Goal: Information Seeking & Learning: Learn about a topic

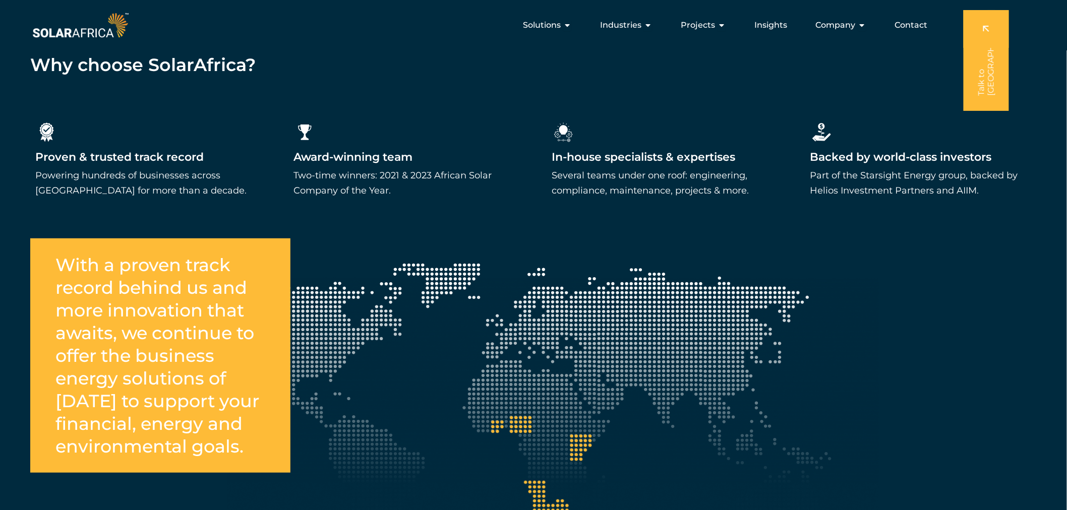
scroll to position [0, 96]
click at [713, 28] on span "Projects" at bounding box center [698, 25] width 34 height 12
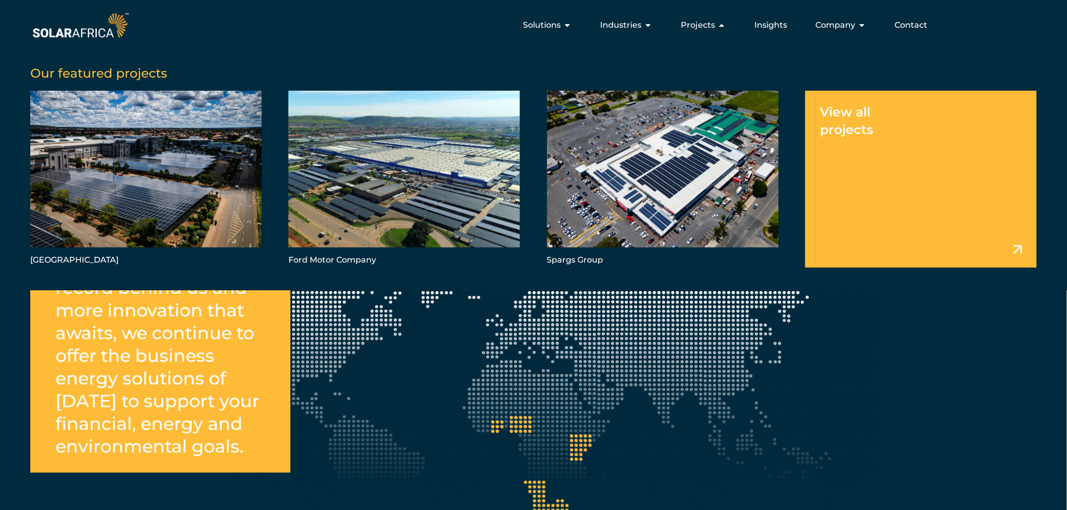
click at [858, 113] on link "Menu" at bounding box center [920, 179] width 231 height 177
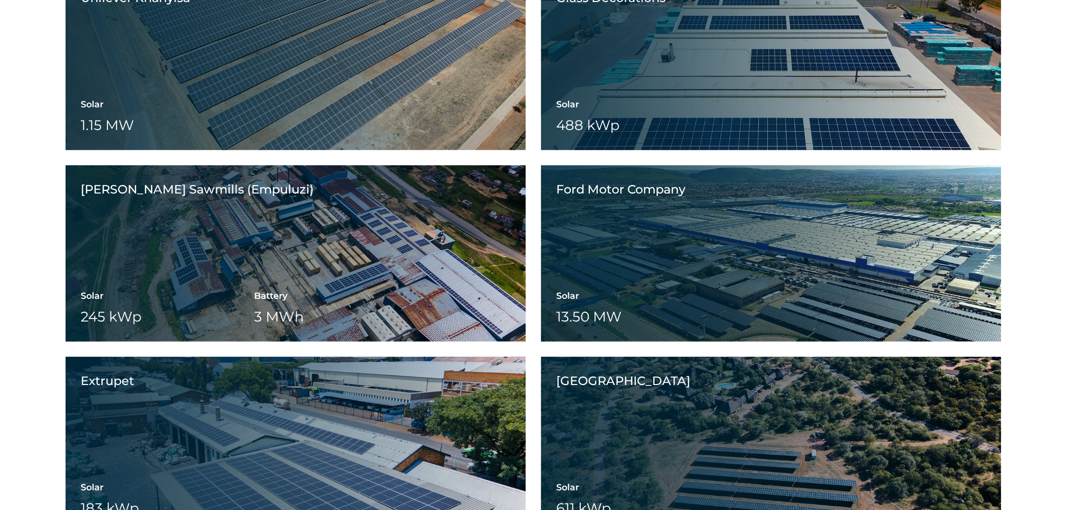
scroll to position [1736, 0]
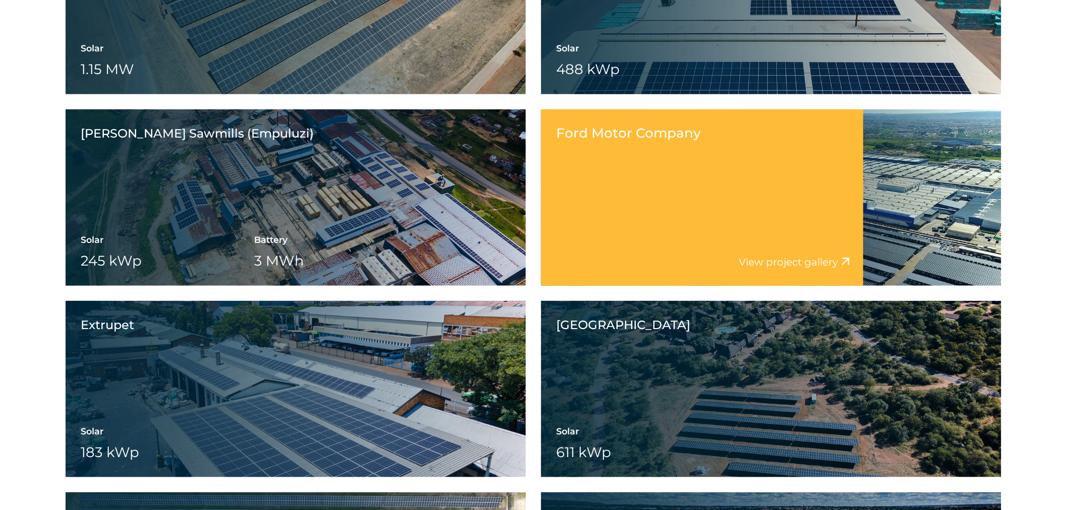
click at [803, 218] on div "Ford Motor Company View project video View project gallery" at bounding box center [702, 197] width 322 height 176
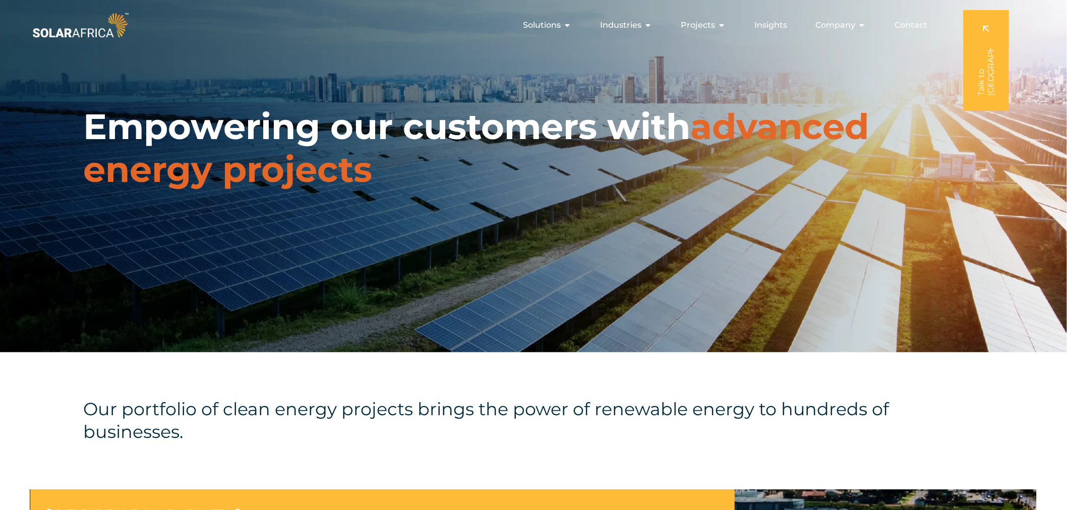
scroll to position [0, 0]
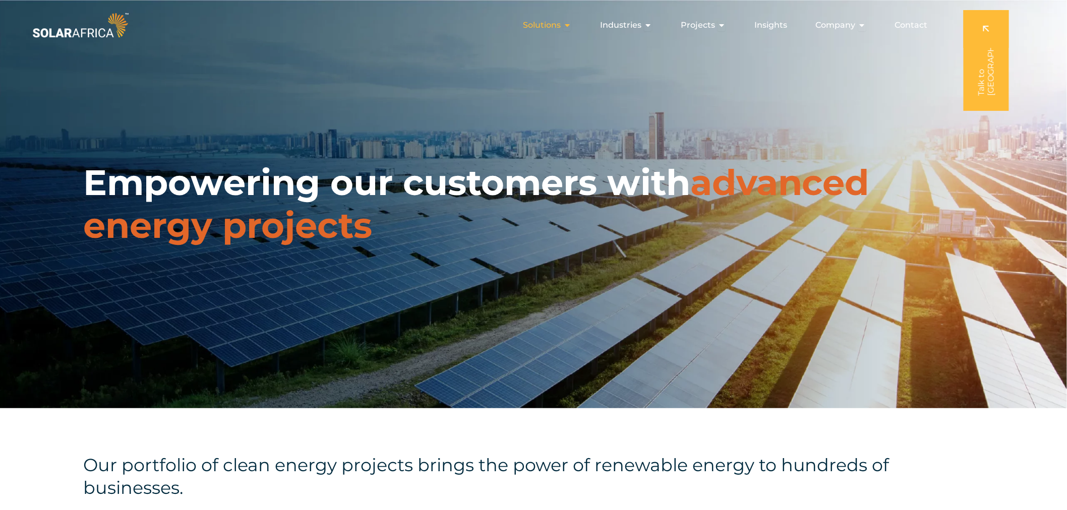
click at [556, 23] on span "Solutions" at bounding box center [542, 25] width 38 height 12
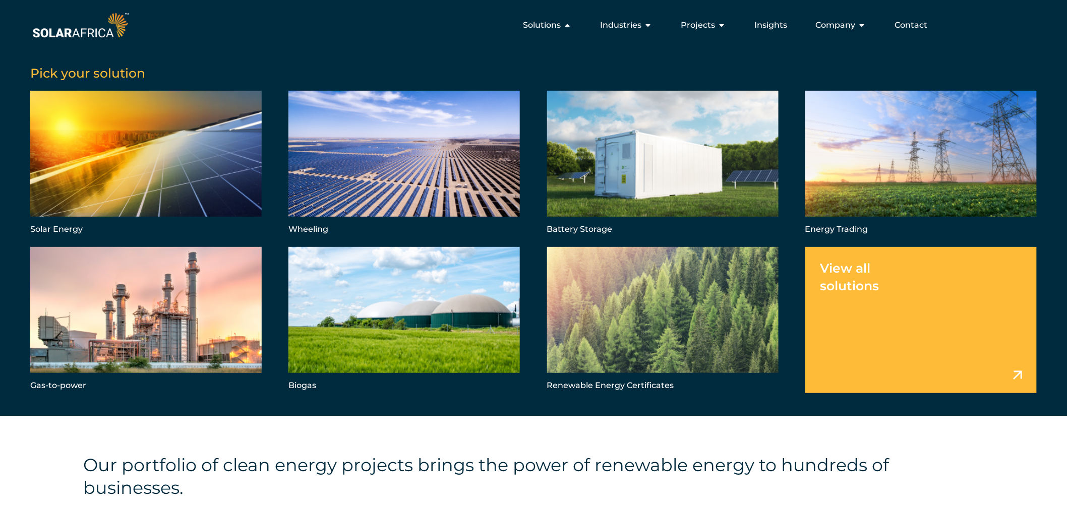
click at [119, 28] on img at bounding box center [80, 25] width 100 height 30
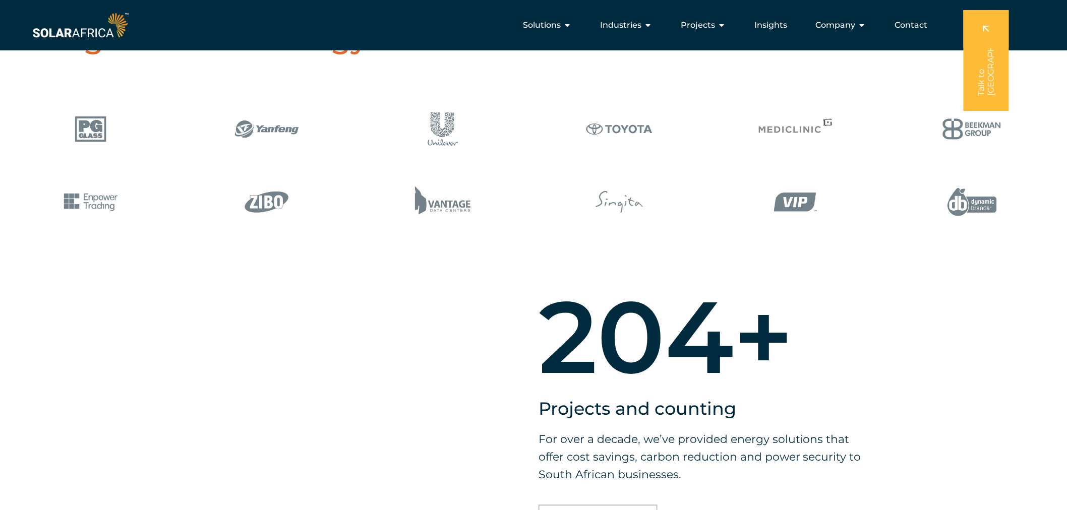
scroll to position [560, 0]
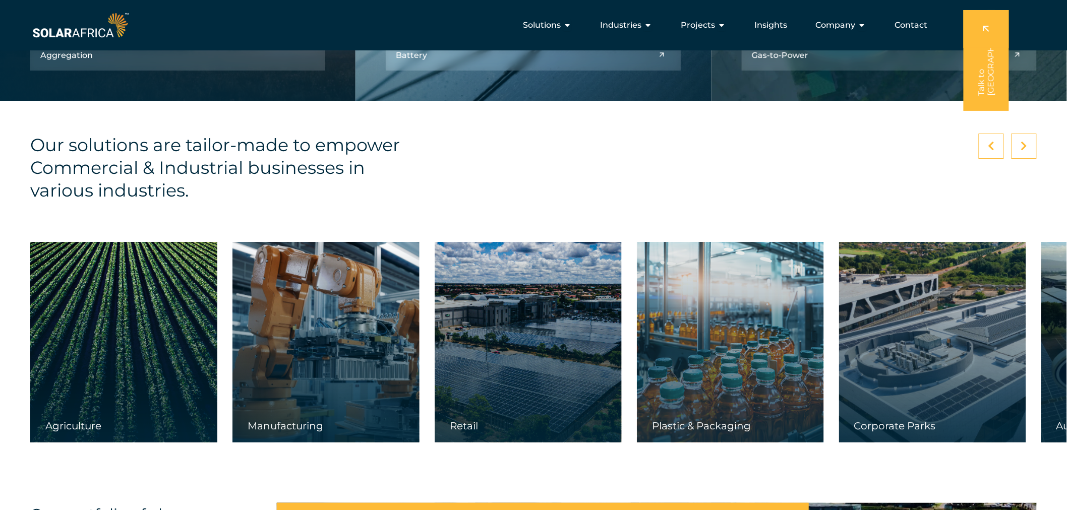
scroll to position [1176, 0]
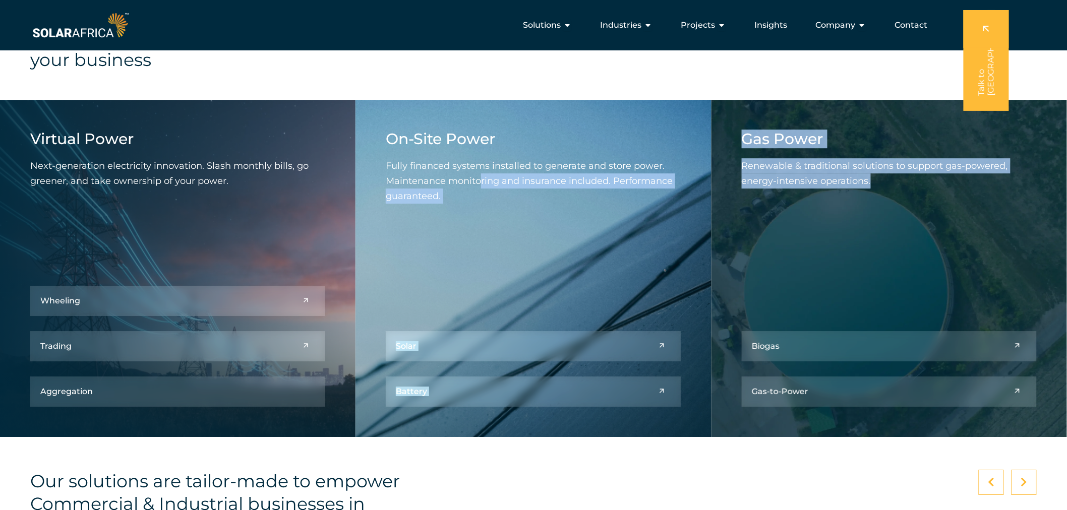
drag, startPoint x: 920, startPoint y: 177, endPoint x: 481, endPoint y: 180, distance: 438.1
click at [481, 180] on div "Virtual Power Next-generation electricity innovation. Slash monthly bills, go g…" at bounding box center [533, 268] width 1067 height 337
